Goal: Share content: Share content

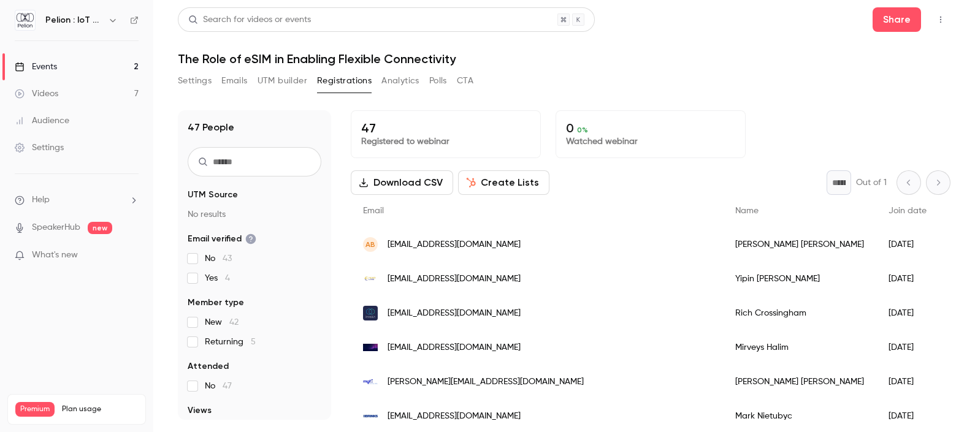
scroll to position [247, 0]
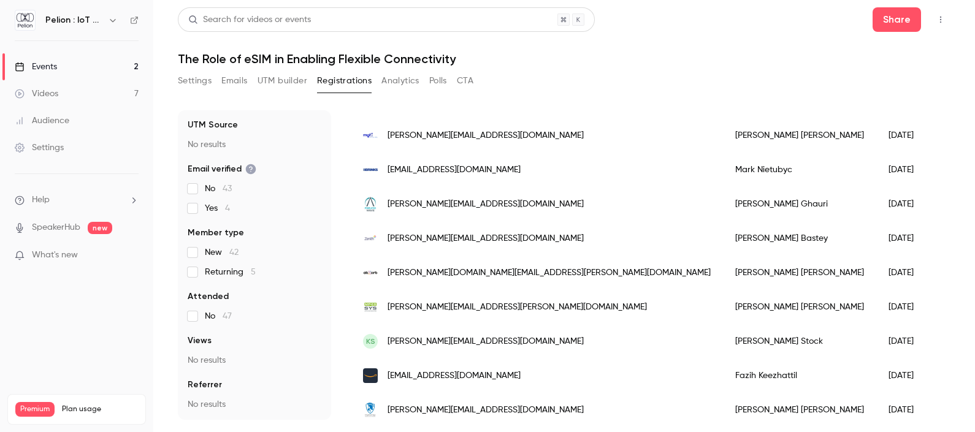
click at [74, 93] on link "Videos 7" at bounding box center [76, 93] width 153 height 27
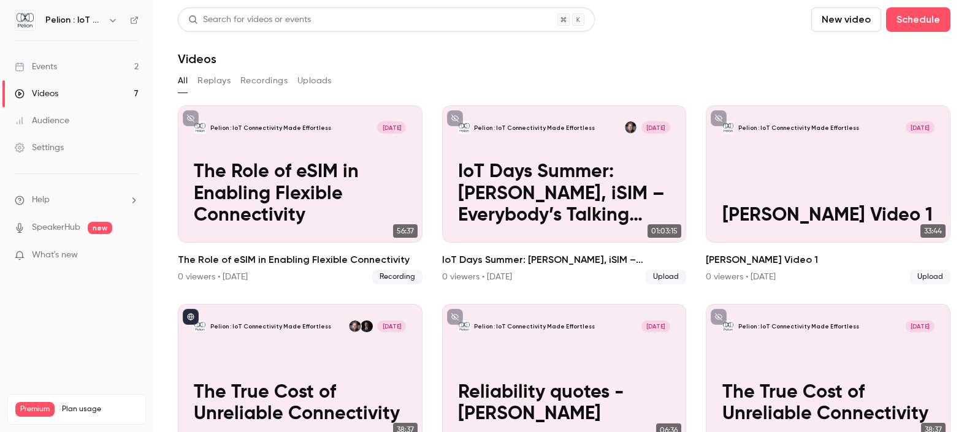
click at [836, 23] on button "New video" at bounding box center [846, 19] width 70 height 25
click at [841, 84] on div "Upload" at bounding box center [879, 85] width 93 height 12
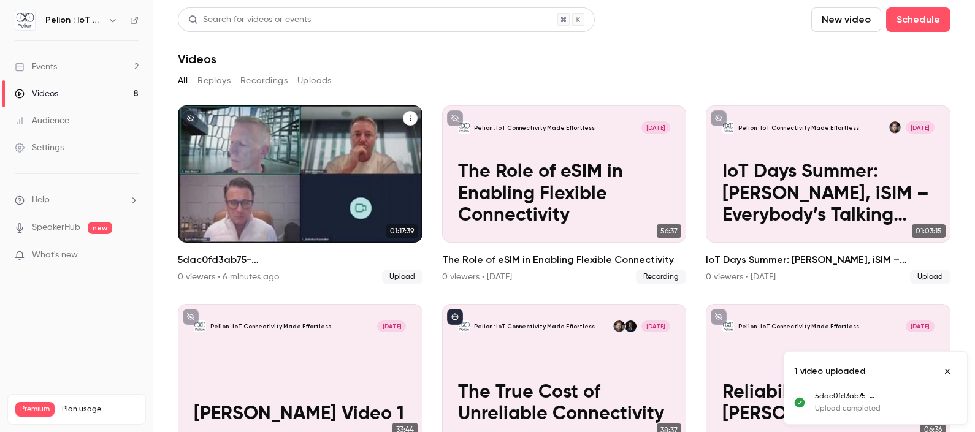
click at [283, 169] on p "5dac0fd3ab75-ba9cea702e0ef10358886df8bcaac72a (1)" at bounding box center [300, 194] width 212 height 66
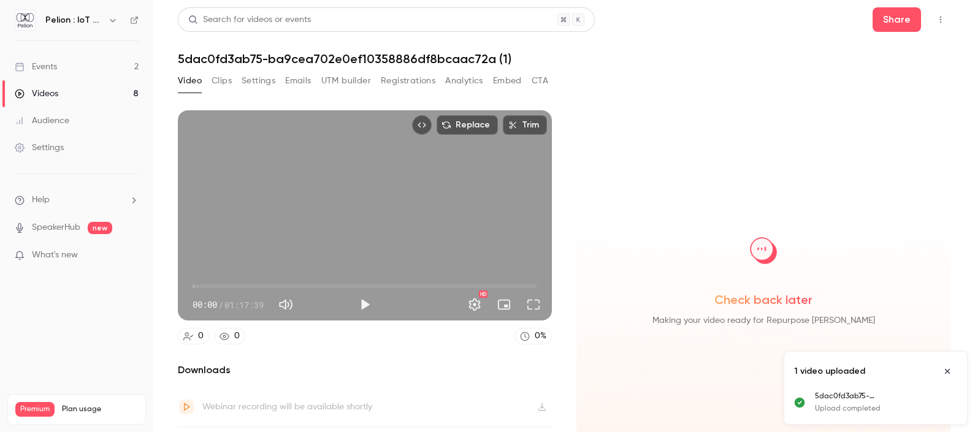
click at [332, 56] on h1 "5dac0fd3ab75-ba9cea702e0ef10358886df8bcaac72a (1)" at bounding box center [564, 59] width 773 height 15
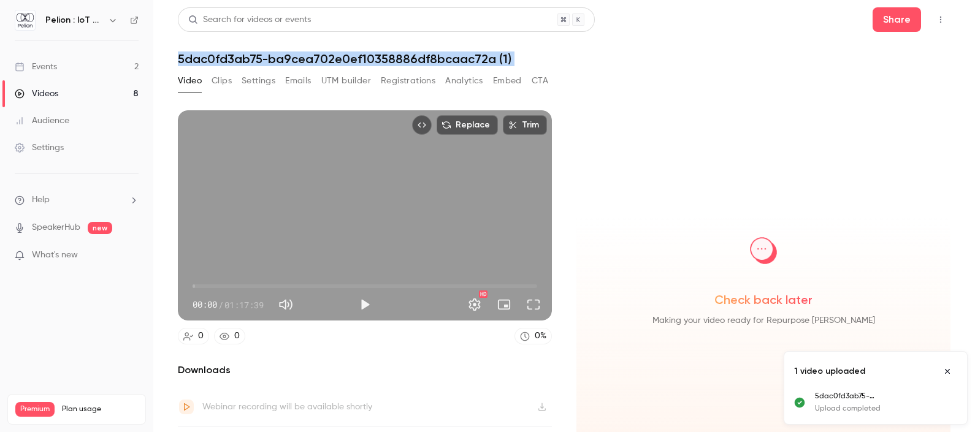
click at [332, 56] on h1 "5dac0fd3ab75-ba9cea702e0ef10358886df8bcaac72a (1)" at bounding box center [564, 59] width 773 height 15
drag, startPoint x: 332, startPoint y: 56, endPoint x: 285, endPoint y: 52, distance: 47.4
click at [285, 52] on header "Search for videos or events Share 5dac0fd3ab75-ba9cea702e0ef10358886df8bcaac72a…" at bounding box center [564, 36] width 773 height 59
click at [384, 44] on header "Search for videos or events Share 5dac0fd3ab75-ba9cea702e0ef10358886df8bcaac72a…" at bounding box center [564, 36] width 773 height 59
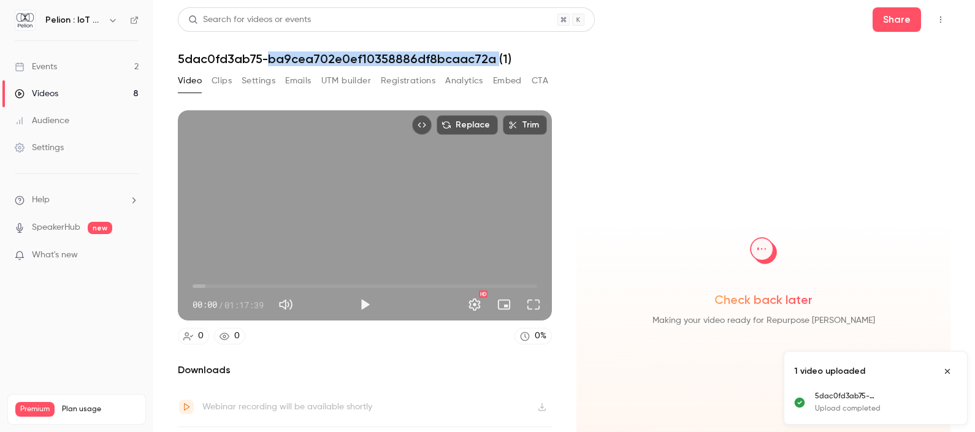
click at [384, 44] on header "Search for videos or events Share 5dac0fd3ab75-ba9cea702e0ef10358886df8bcaac72a…" at bounding box center [564, 36] width 773 height 59
drag, startPoint x: 384, startPoint y: 44, endPoint x: 350, endPoint y: 59, distance: 38.4
click at [350, 59] on h1 "5dac0fd3ab75-ba9cea702e0ef10358886df8bcaac72a (1)" at bounding box center [564, 59] width 773 height 15
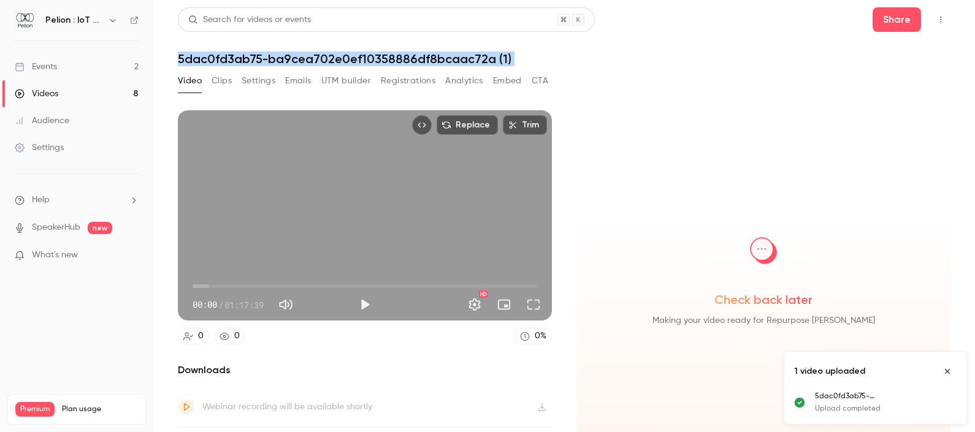
drag, startPoint x: 350, startPoint y: 59, endPoint x: 544, endPoint y: 58, distance: 194.4
click at [544, 58] on h1 "5dac0fd3ab75-ba9cea702e0ef10358886df8bcaac72a (1)" at bounding box center [564, 59] width 773 height 15
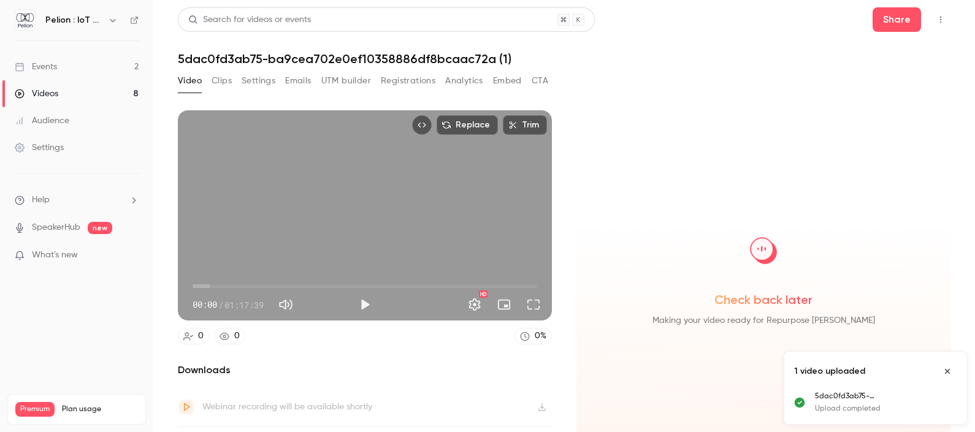
click at [931, 28] on button "Top Bar Actions" at bounding box center [941, 20] width 20 height 20
click at [682, 71] on div at bounding box center [487, 216] width 975 height 432
click at [520, 63] on h1 "5dac0fd3ab75-ba9cea702e0ef10358886df8bcaac72a (1)" at bounding box center [564, 59] width 773 height 15
click at [518, 78] on button "Embed" at bounding box center [507, 81] width 29 height 20
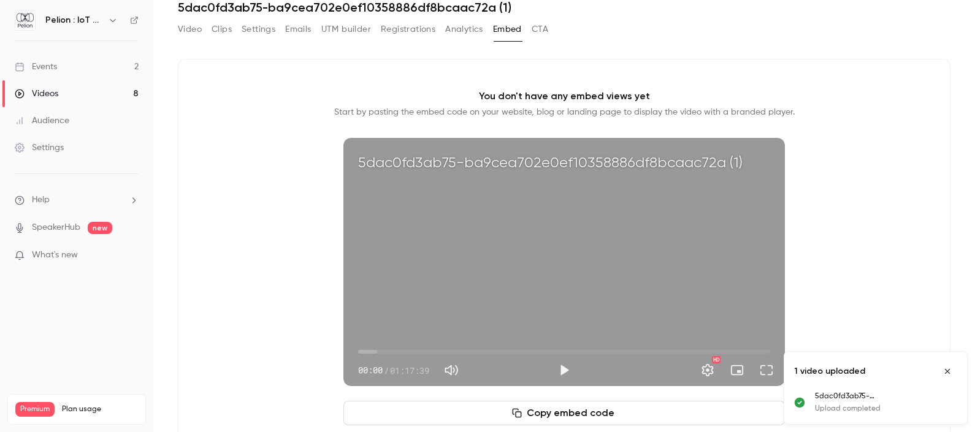
scroll to position [94, 0]
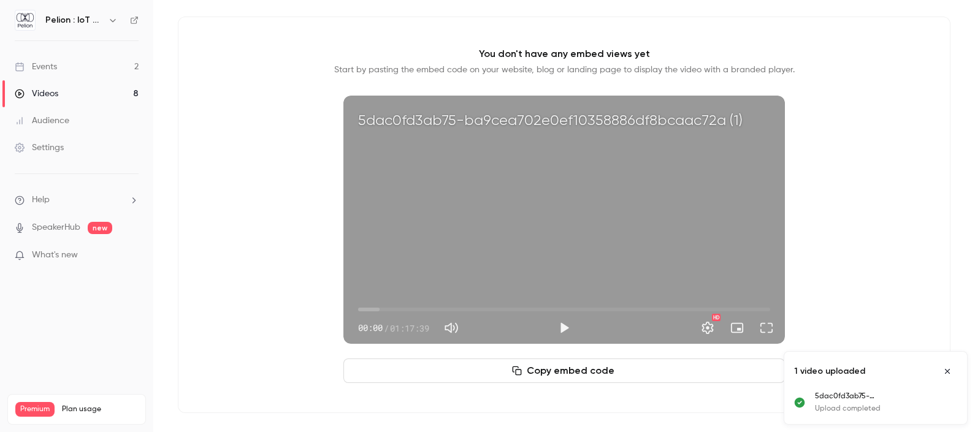
click at [597, 369] on button "Copy embed code" at bounding box center [564, 371] width 442 height 25
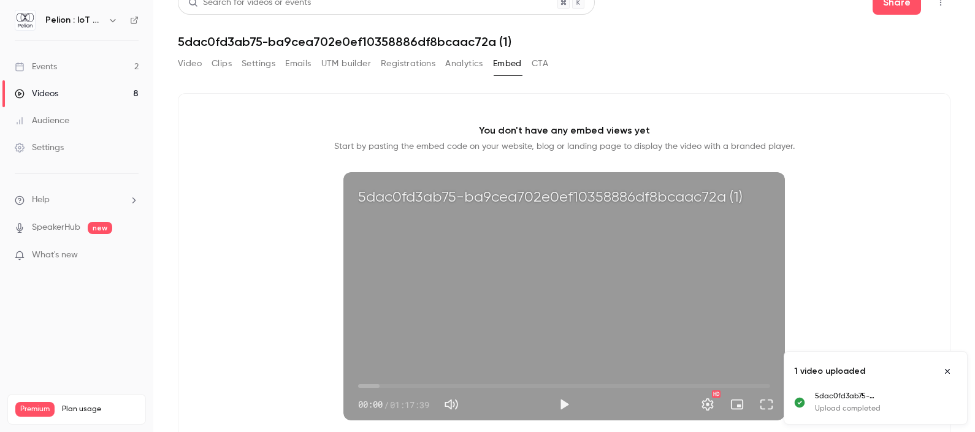
scroll to position [0, 0]
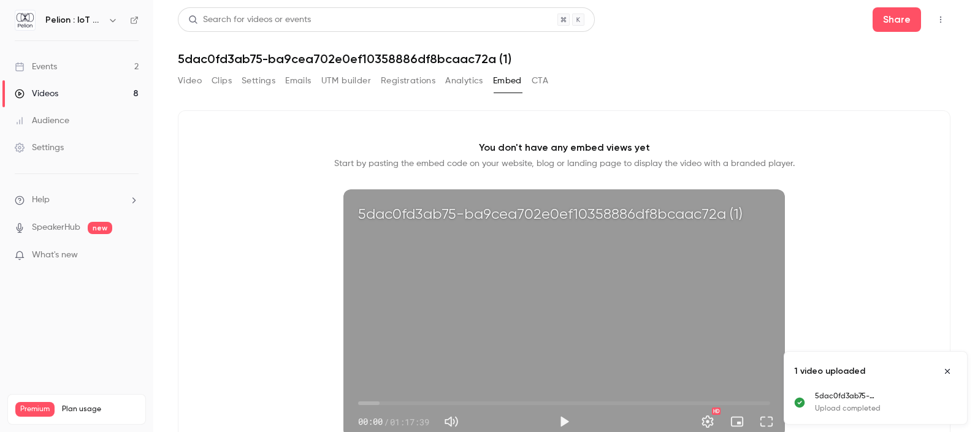
click at [198, 79] on button "Video" at bounding box center [190, 81] width 24 height 20
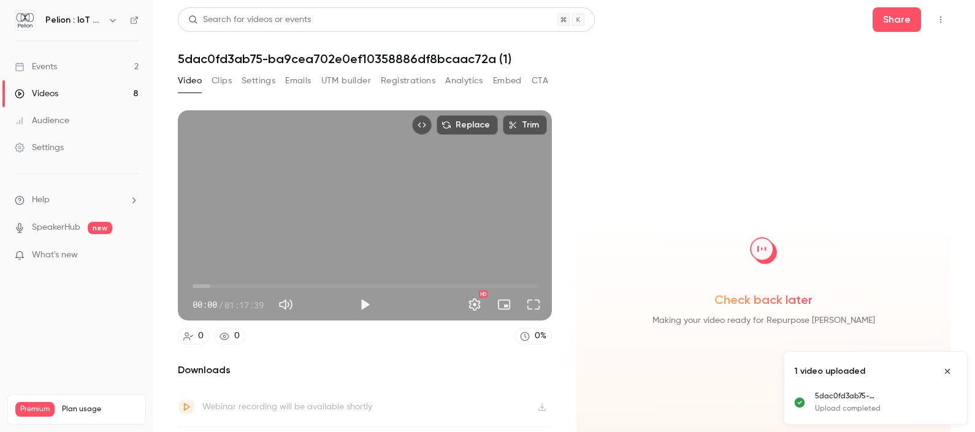
click at [435, 55] on h1 "5dac0fd3ab75-ba9cea702e0ef10358886df8bcaac72a (1)" at bounding box center [564, 59] width 773 height 15
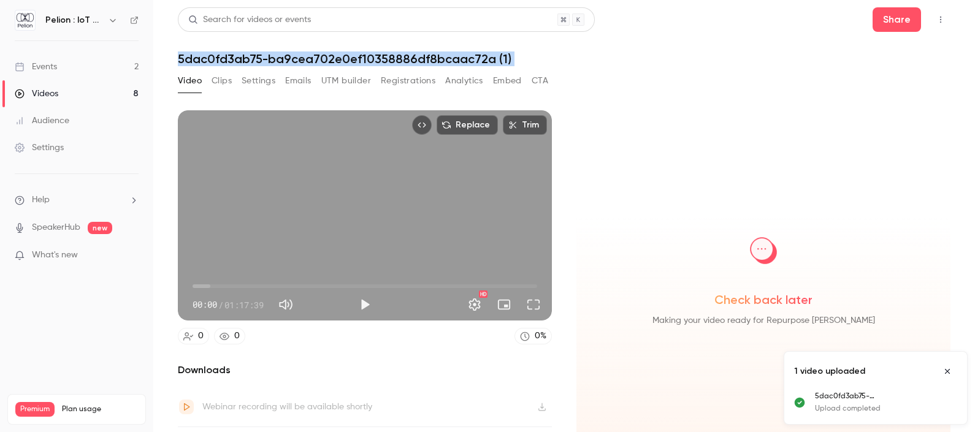
click at [435, 55] on h1 "5dac0fd3ab75-ba9cea702e0ef10358886df8bcaac72a (1)" at bounding box center [564, 59] width 773 height 15
drag, startPoint x: 435, startPoint y: 55, endPoint x: 386, endPoint y: 67, distance: 51.3
click at [386, 67] on div "Search for videos or events Share 5dac0fd3ab75-ba9cea702e0ef10358886df8bcaac72a…" at bounding box center [564, 216] width 773 height 418
click at [492, 55] on h1 "5dac0fd3ab75-ba9cea702e0ef10358886df8bcaac72a (1)" at bounding box center [564, 59] width 773 height 15
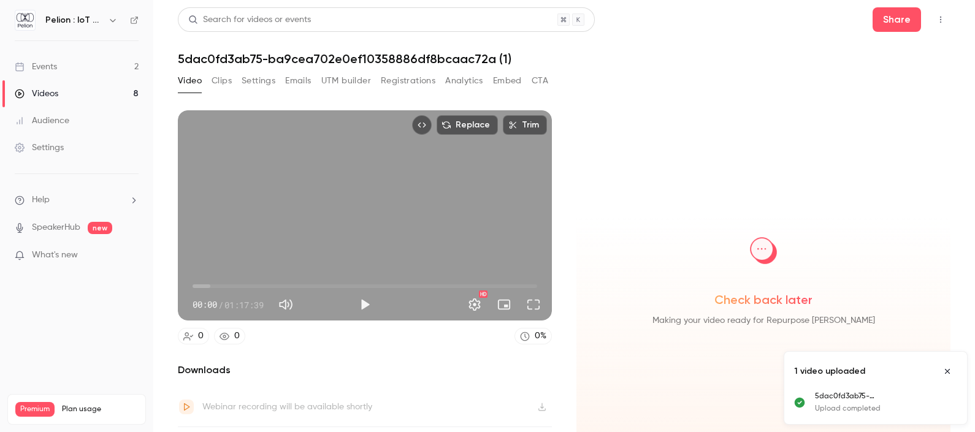
click at [931, 11] on button "Top Bar Actions" at bounding box center [941, 20] width 20 height 20
click at [582, 67] on div at bounding box center [487, 216] width 975 height 432
click at [64, 103] on link "Videos 8" at bounding box center [76, 93] width 153 height 27
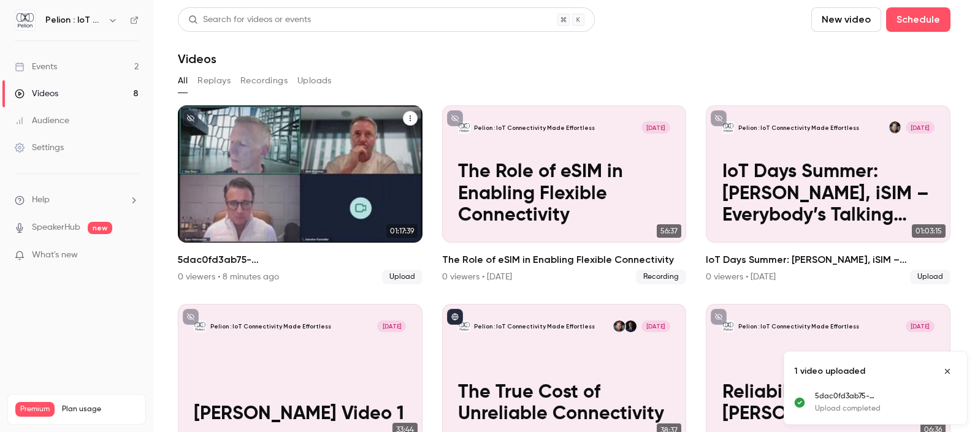
click at [407, 120] on icon "5dac0fd3ab75-ba9cea702e0ef10358886df8bcaac72a (1)" at bounding box center [410, 118] width 7 height 7
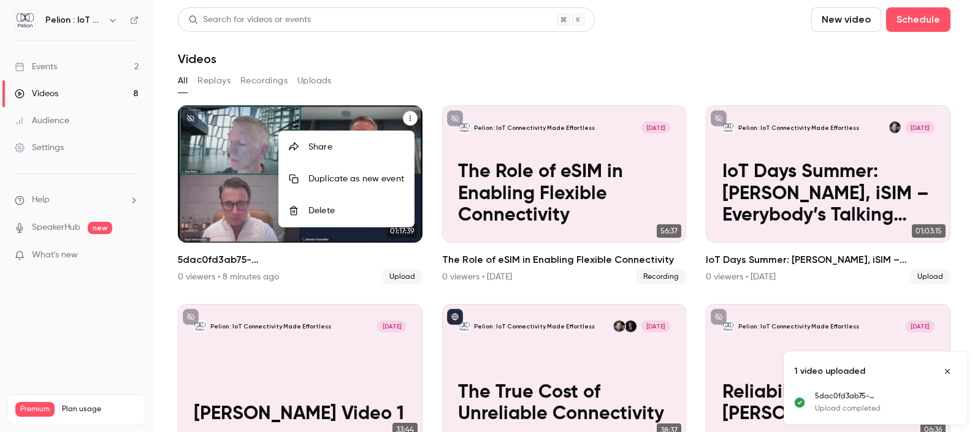
click at [362, 74] on div at bounding box center [487, 216] width 975 height 432
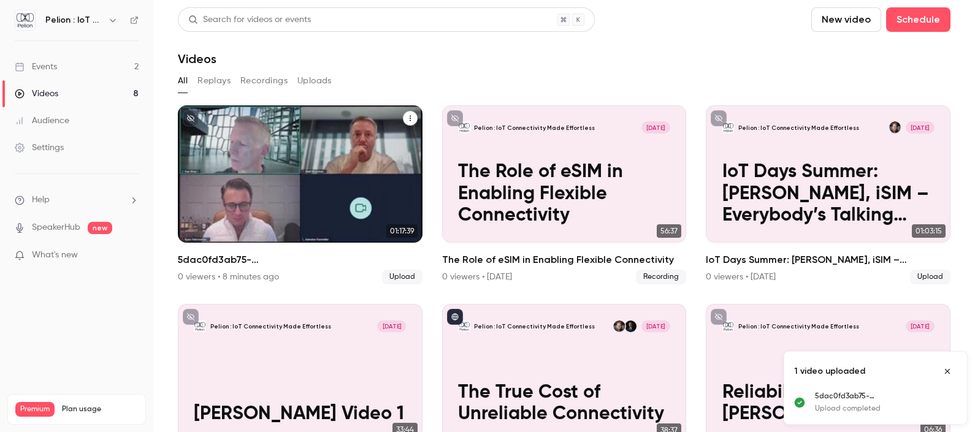
click at [215, 253] on h2 "5dac0fd3ab75-ba9cea702e0ef10358886df8bcaac72a (1)" at bounding box center [300, 260] width 245 height 15
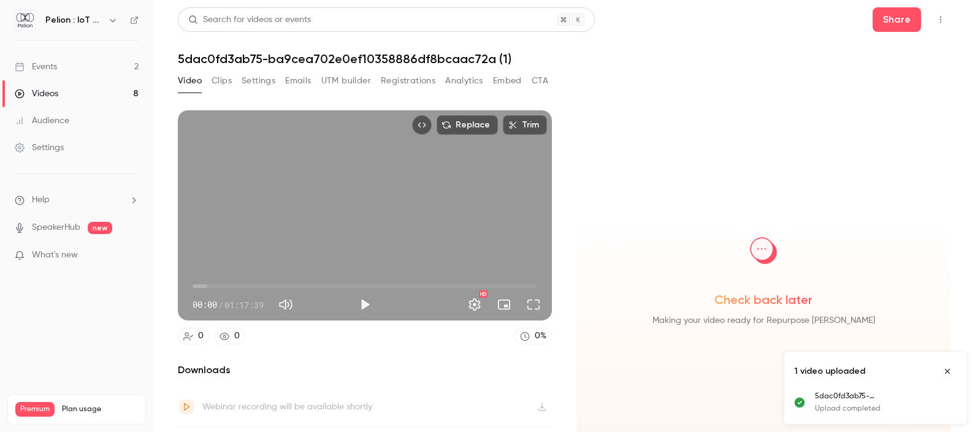
click at [273, 55] on h1 "5dac0fd3ab75-ba9cea702e0ef10358886df8bcaac72a (1)" at bounding box center [564, 59] width 773 height 15
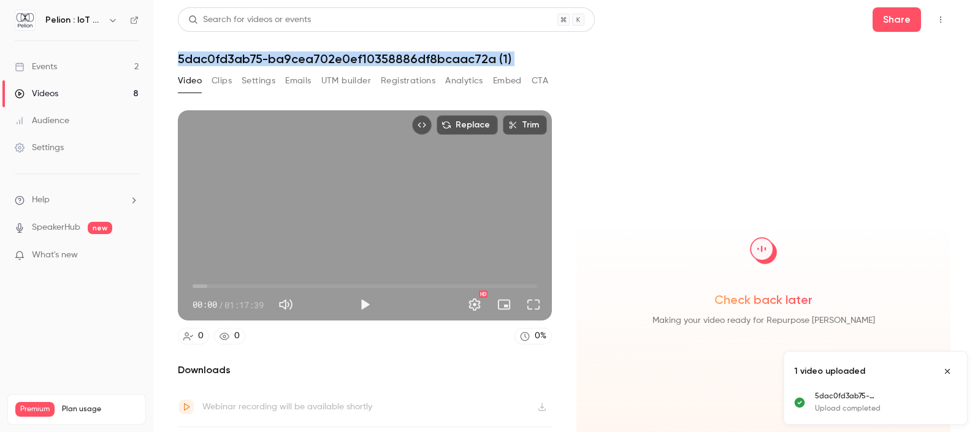
click at [273, 55] on h1 "5dac0fd3ab75-ba9cea702e0ef10358886df8bcaac72a (1)" at bounding box center [564, 59] width 773 height 15
drag, startPoint x: 273, startPoint y: 55, endPoint x: 258, endPoint y: 52, distance: 15.8
click at [258, 52] on header "Search for videos or events Share 5dac0fd3ab75-ba9cea702e0ef10358886df8bcaac72a…" at bounding box center [564, 36] width 773 height 59
click at [229, 75] on button "Clips" at bounding box center [222, 81] width 20 height 20
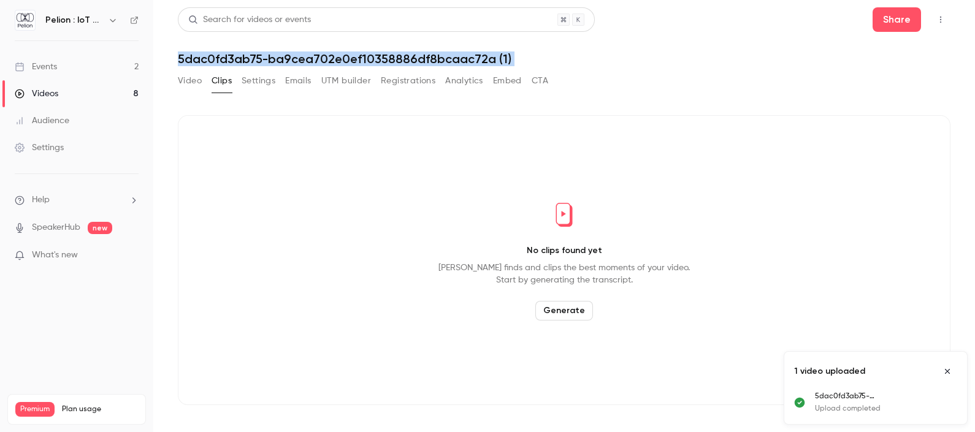
click at [258, 76] on button "Settings" at bounding box center [259, 81] width 34 height 20
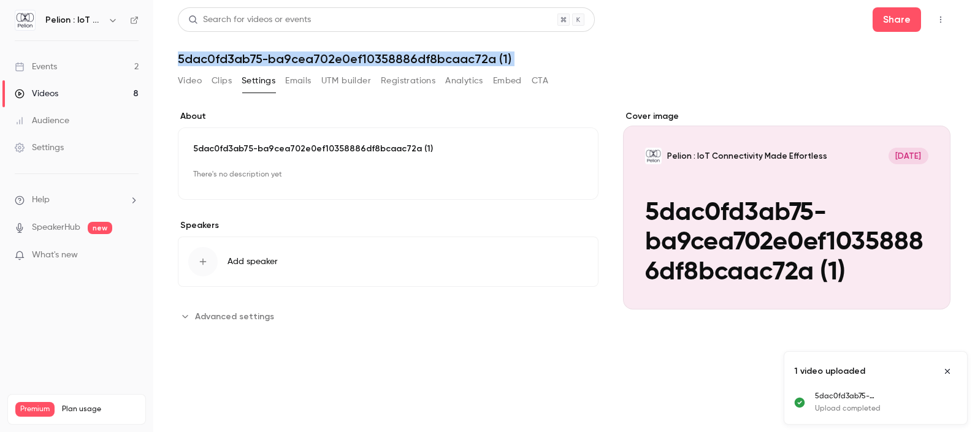
click at [288, 83] on button "Emails" at bounding box center [298, 81] width 26 height 20
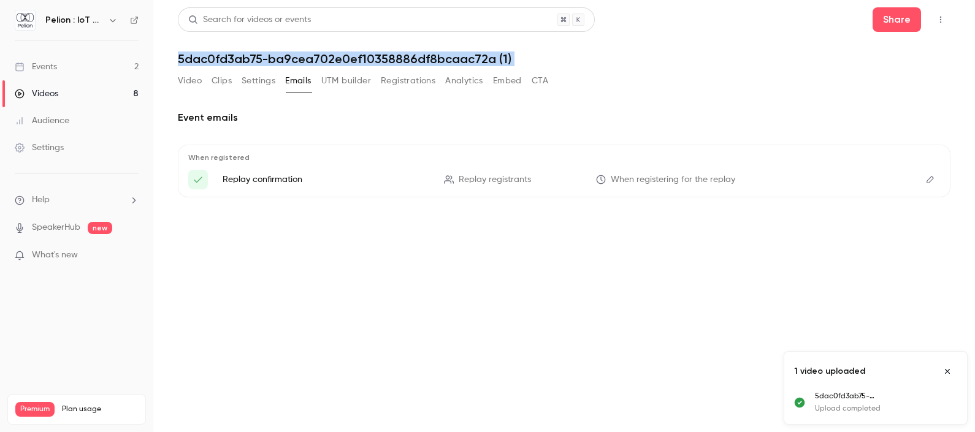
click at [189, 85] on button "Video" at bounding box center [190, 81] width 24 height 20
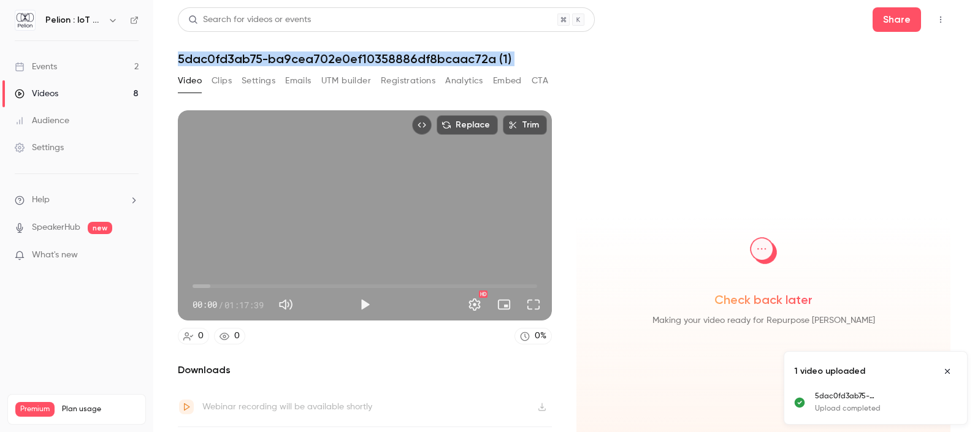
click at [178, 50] on header "Search for videos or events Share 5dac0fd3ab75-ba9cea702e0ef10358886df8bcaac72a…" at bounding box center [564, 36] width 773 height 59
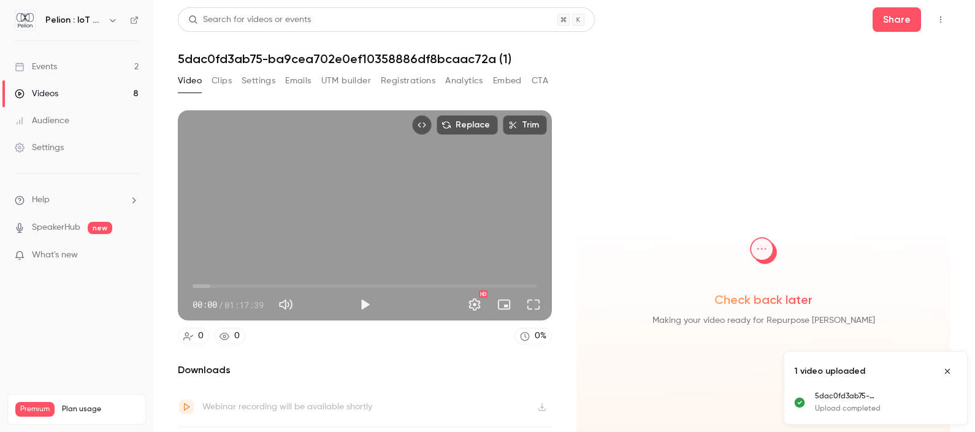
click at [83, 71] on link "Events 2" at bounding box center [76, 66] width 153 height 27
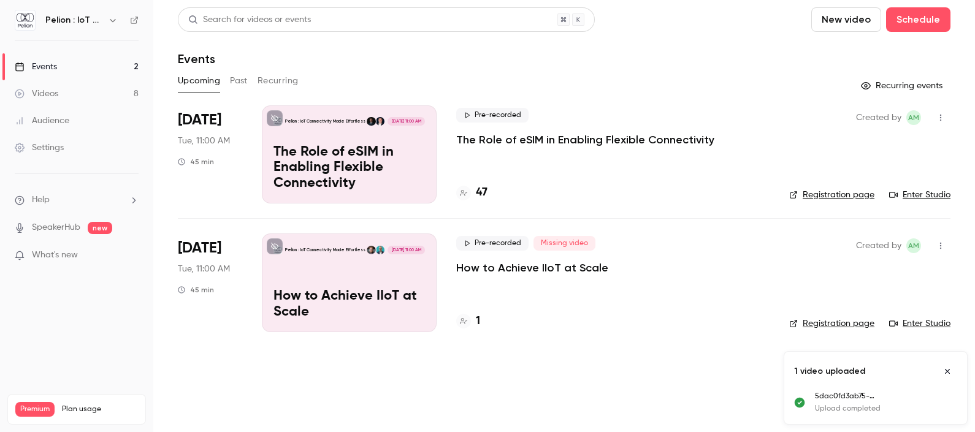
click at [82, 85] on link "Videos 8" at bounding box center [76, 93] width 153 height 27
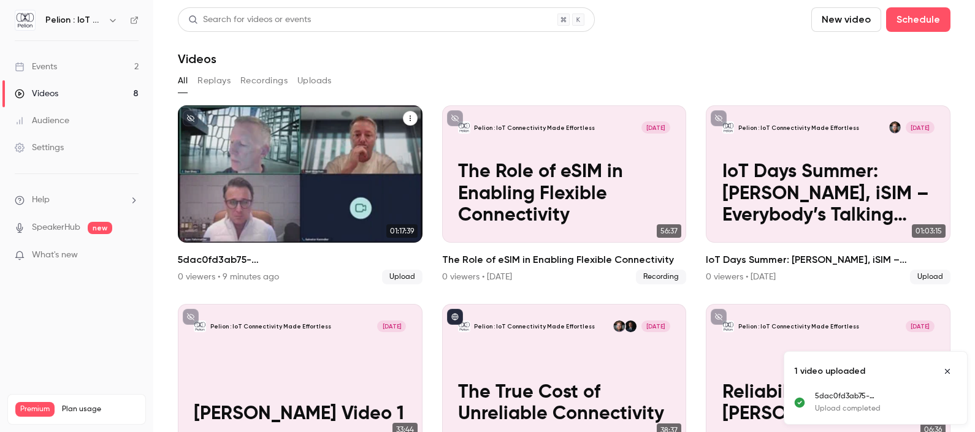
click at [404, 123] on button "5dac0fd3ab75-ba9cea702e0ef10358886df8bcaac72a (1)" at bounding box center [410, 118] width 15 height 15
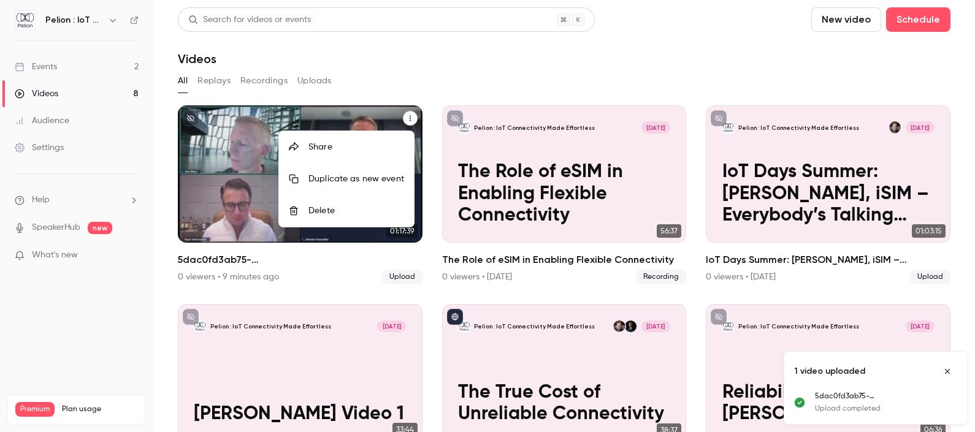
click at [381, 174] on div "Duplicate as new event" at bounding box center [356, 179] width 96 height 12
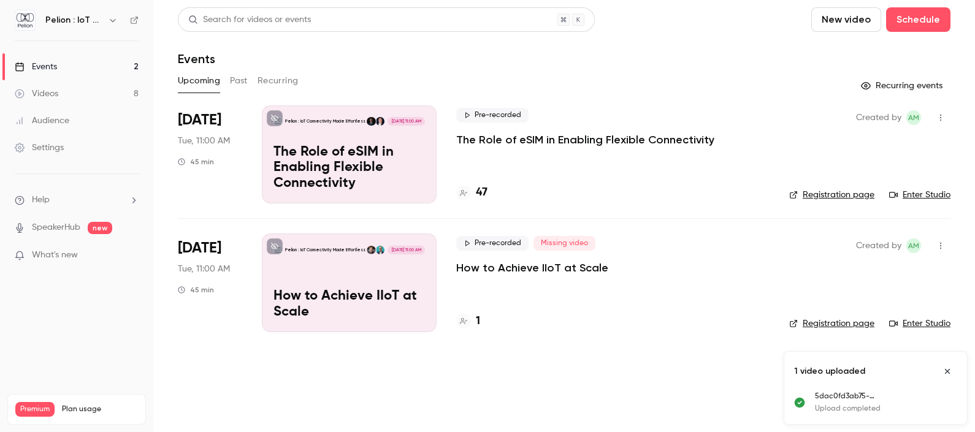
click at [73, 86] on link "Videos 8" at bounding box center [76, 93] width 153 height 27
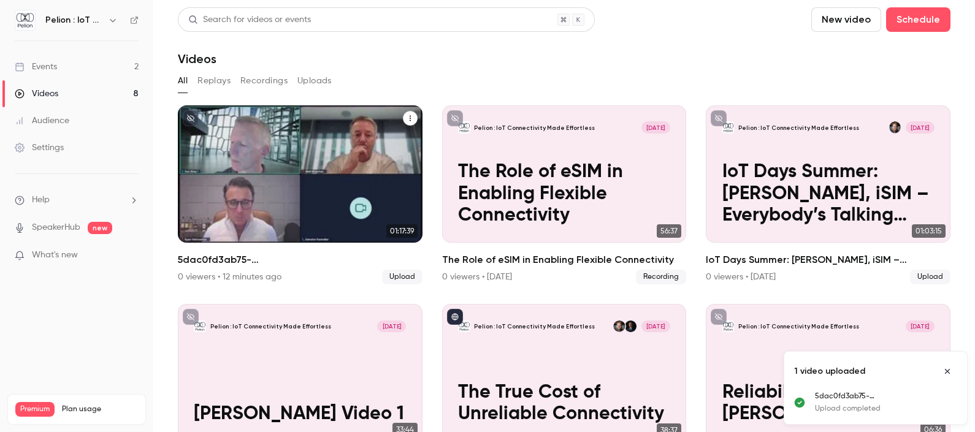
click at [407, 112] on button "5dac0fd3ab75-ba9cea702e0ef10358886df8bcaac72a (1)" at bounding box center [410, 118] width 15 height 15
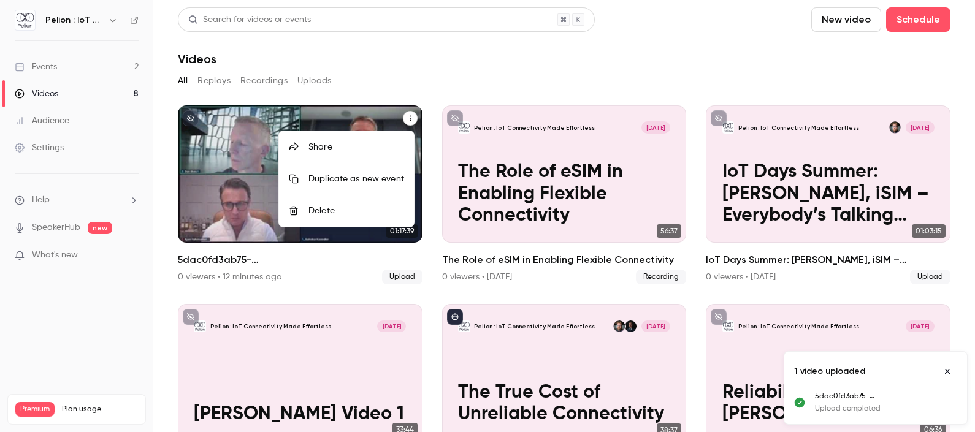
click at [362, 205] on div "Delete" at bounding box center [356, 211] width 96 height 12
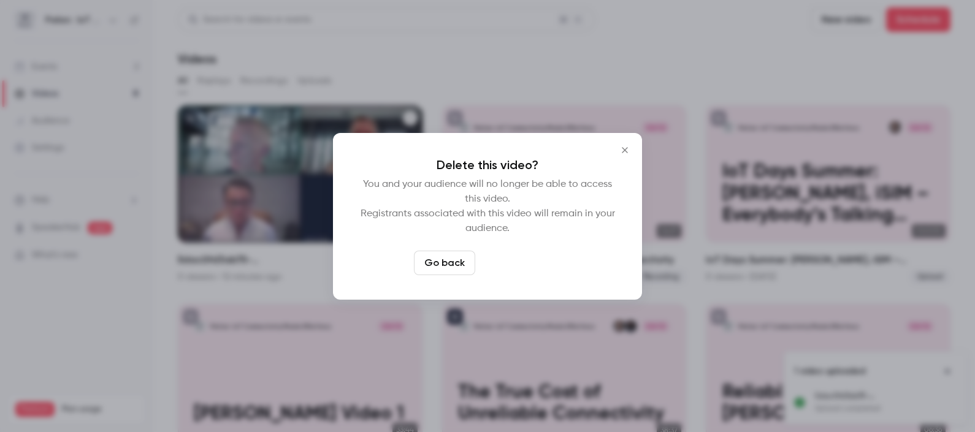
click at [518, 262] on button "Delete video" at bounding box center [521, 263] width 82 height 25
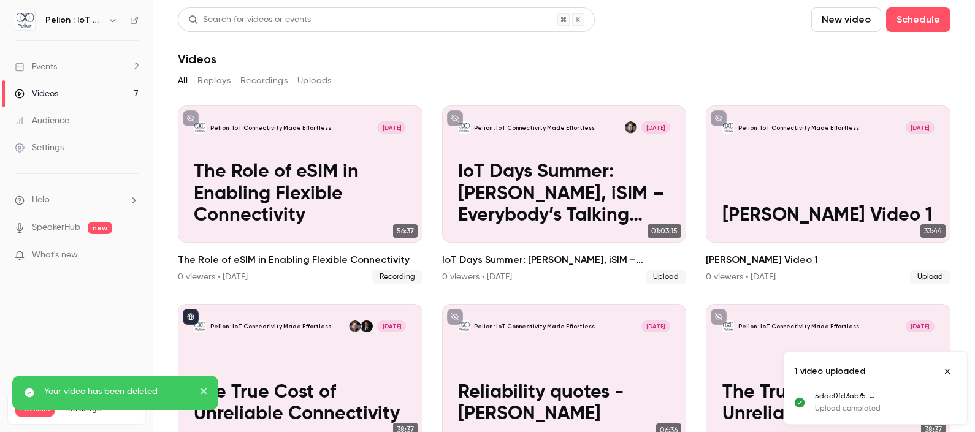
click at [847, 17] on button "New video" at bounding box center [846, 19] width 70 height 25
click at [849, 91] on li "Upload" at bounding box center [870, 85] width 132 height 32
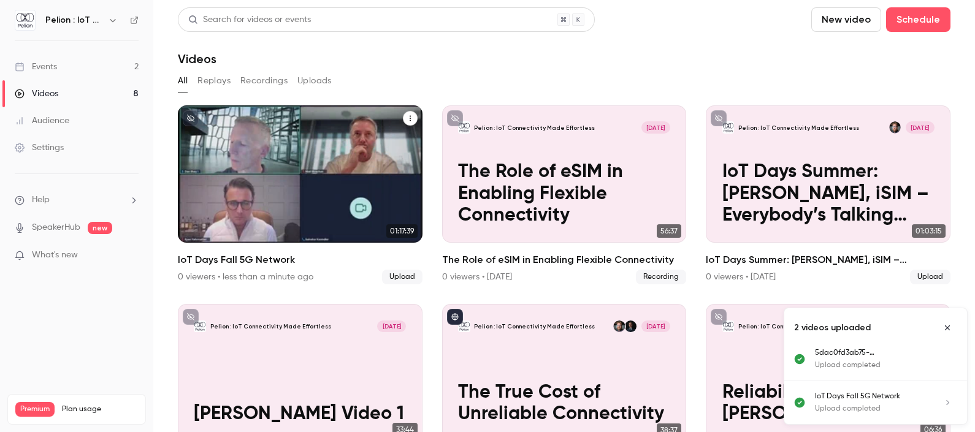
click at [362, 129] on div "Pelion : IoT Connectivity Made Effortless [DATE]" at bounding box center [300, 127] width 212 height 12
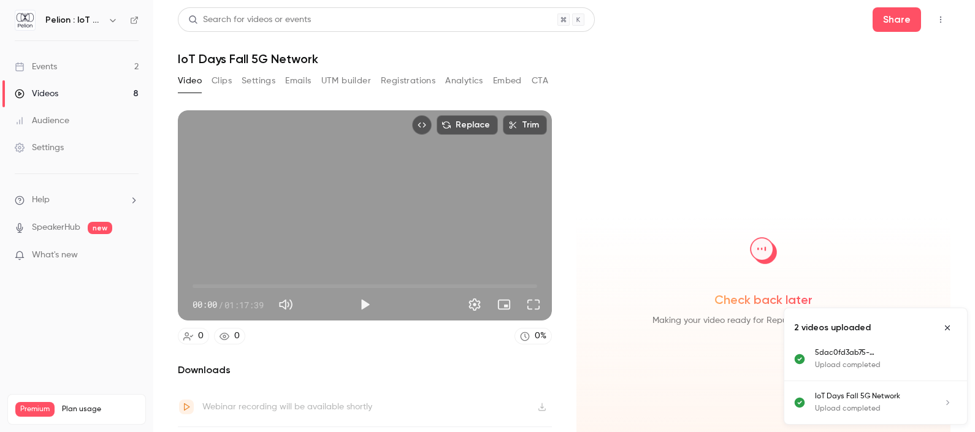
click at [505, 83] on button "Embed" at bounding box center [507, 81] width 29 height 20
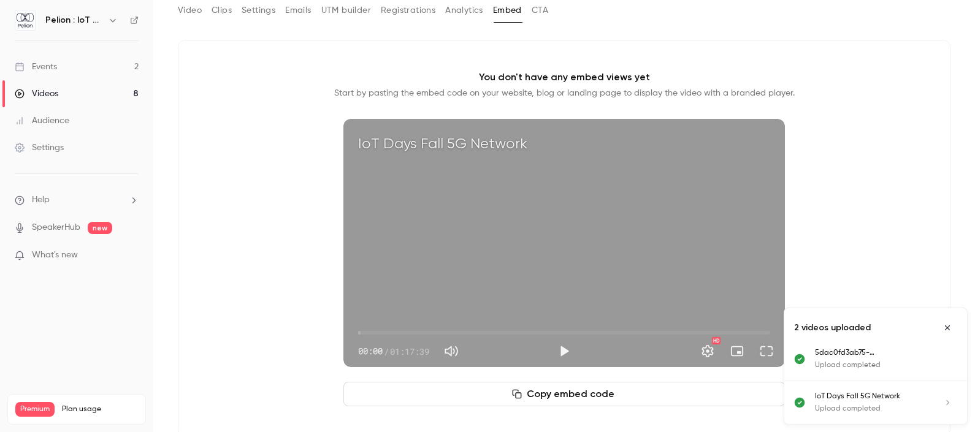
scroll to position [94, 0]
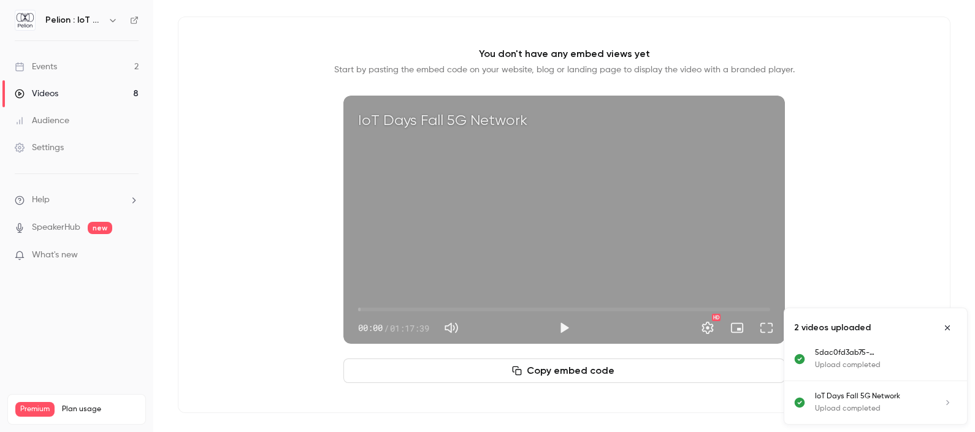
click at [597, 362] on button "Copy embed code" at bounding box center [564, 371] width 442 height 25
